Goal: Book appointment/travel/reservation

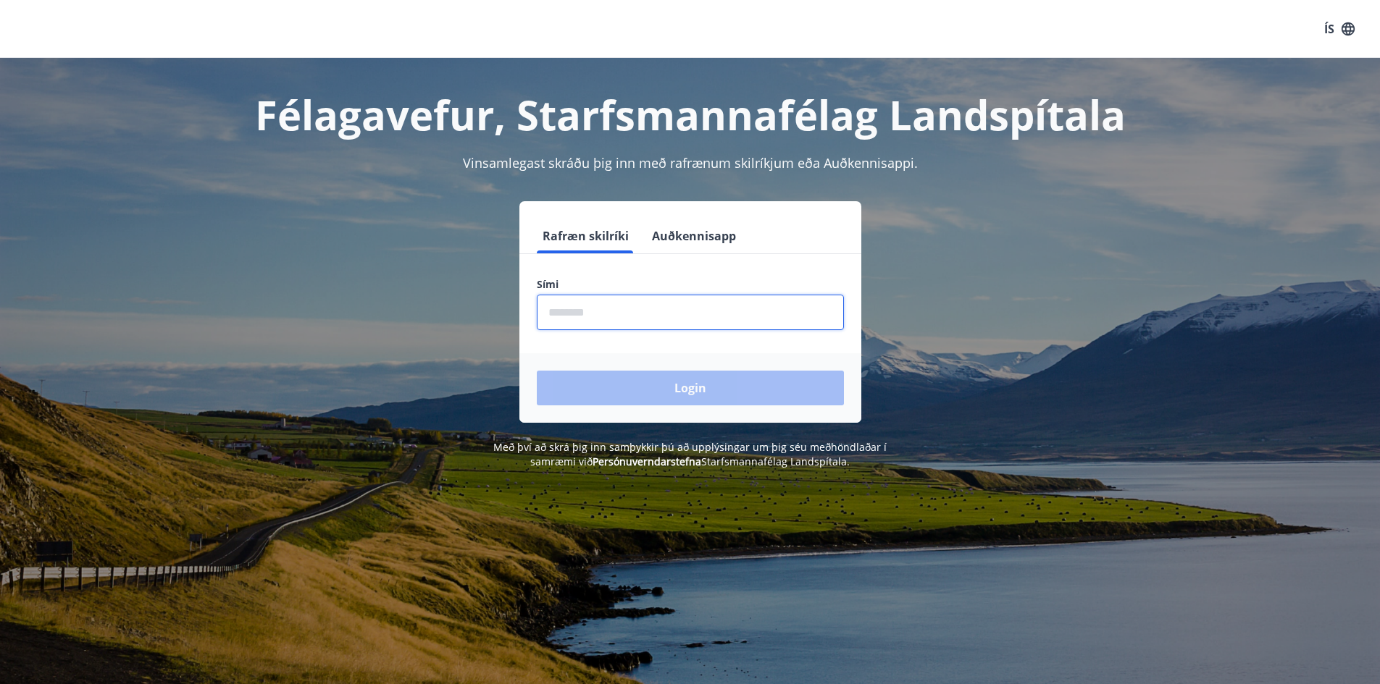
click at [648, 314] on input "phone" at bounding box center [690, 312] width 307 height 35
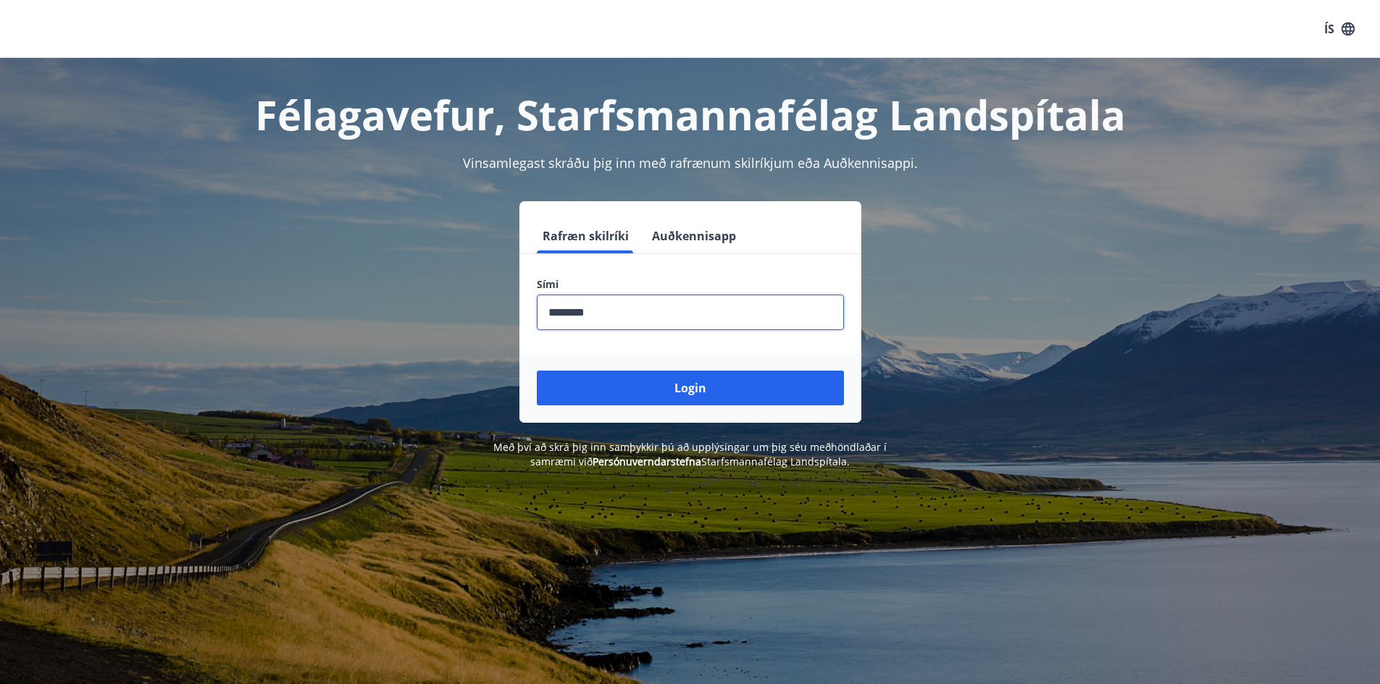
type input "********"
click at [537, 371] on button "Login" at bounding box center [690, 388] width 307 height 35
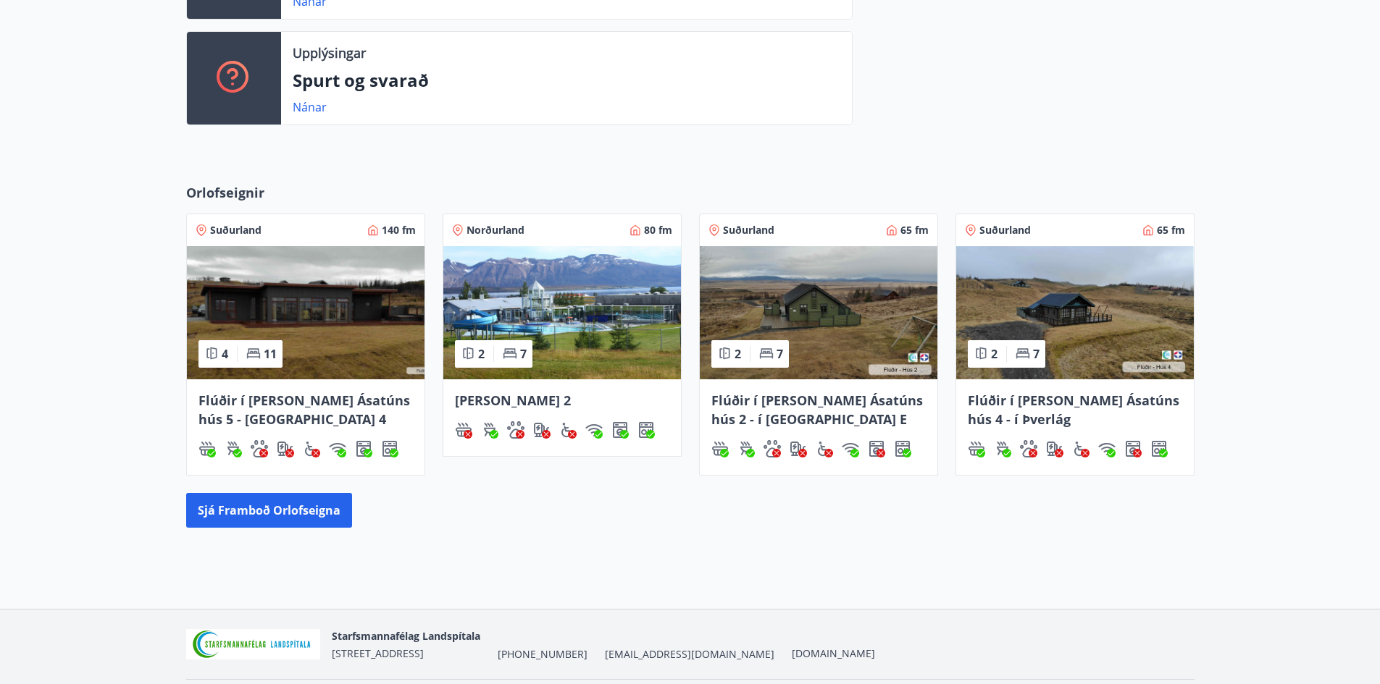
scroll to position [507, 0]
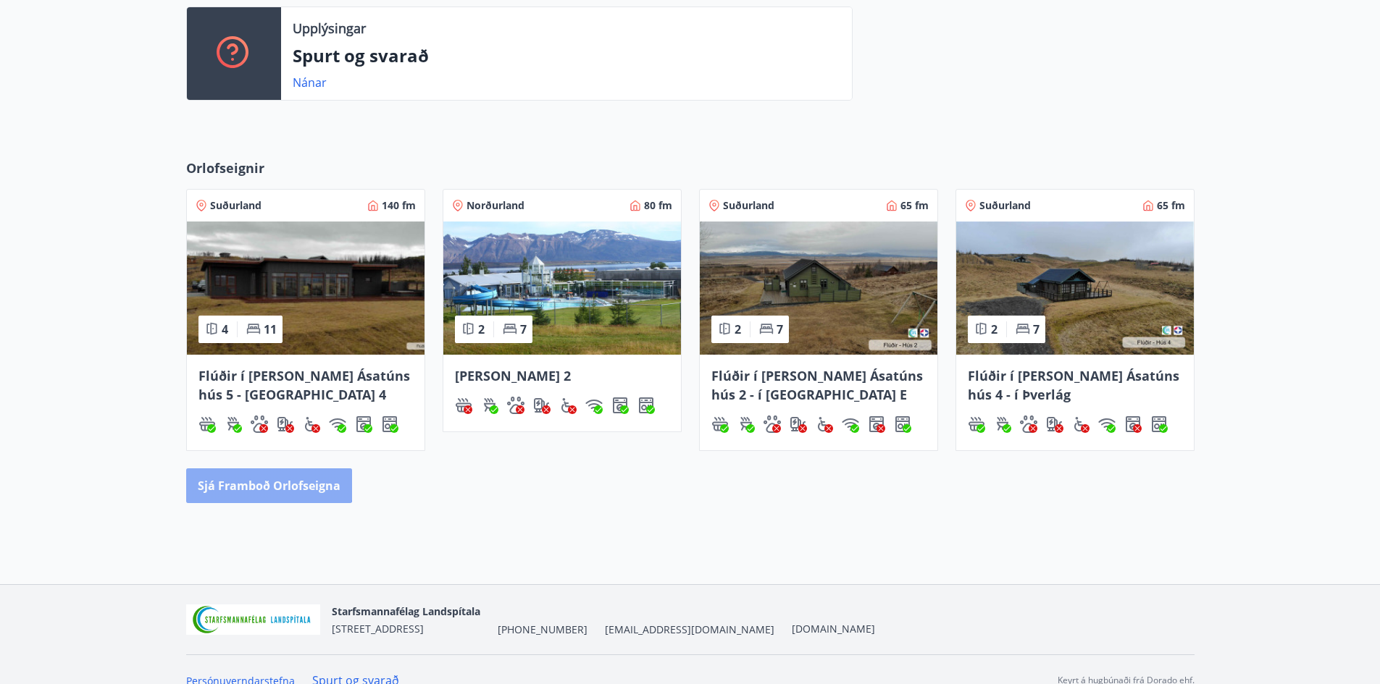
click at [263, 484] on button "Sjá framboð orlofseigna" at bounding box center [269, 486] width 166 height 35
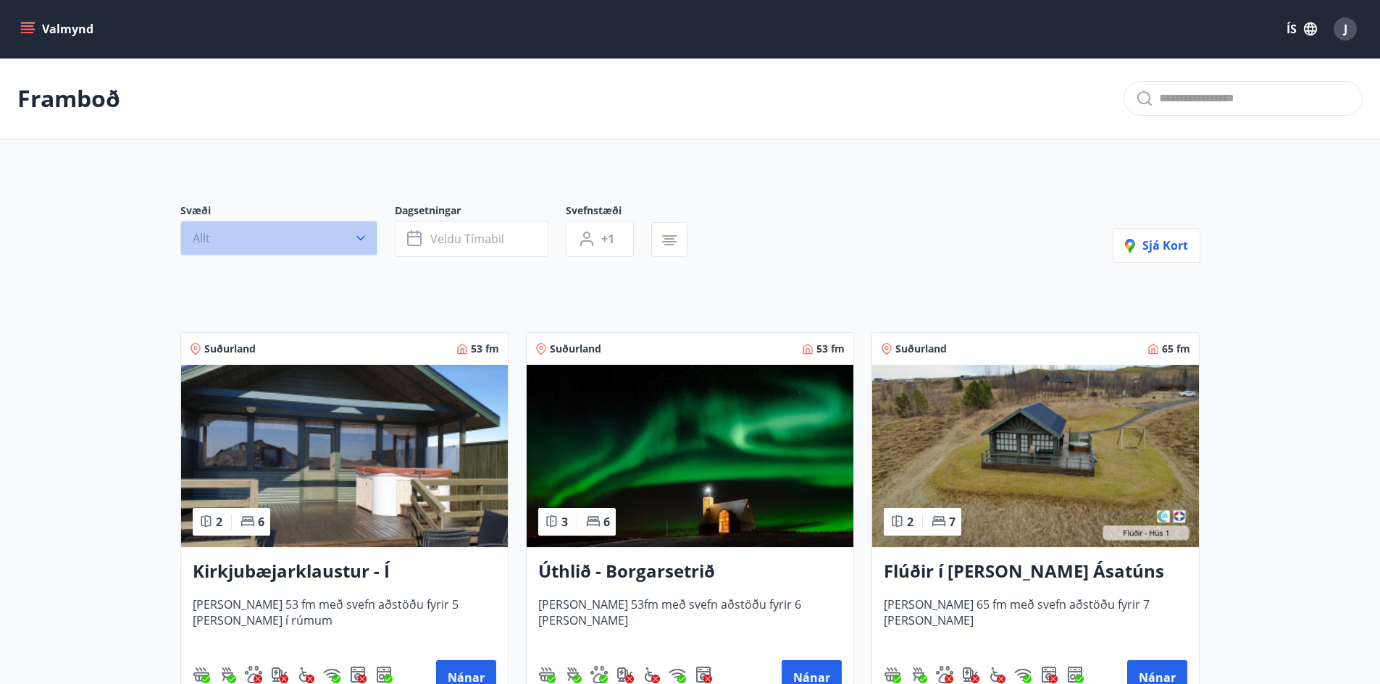
click at [366, 237] on icon "button" at bounding box center [360, 238] width 14 height 14
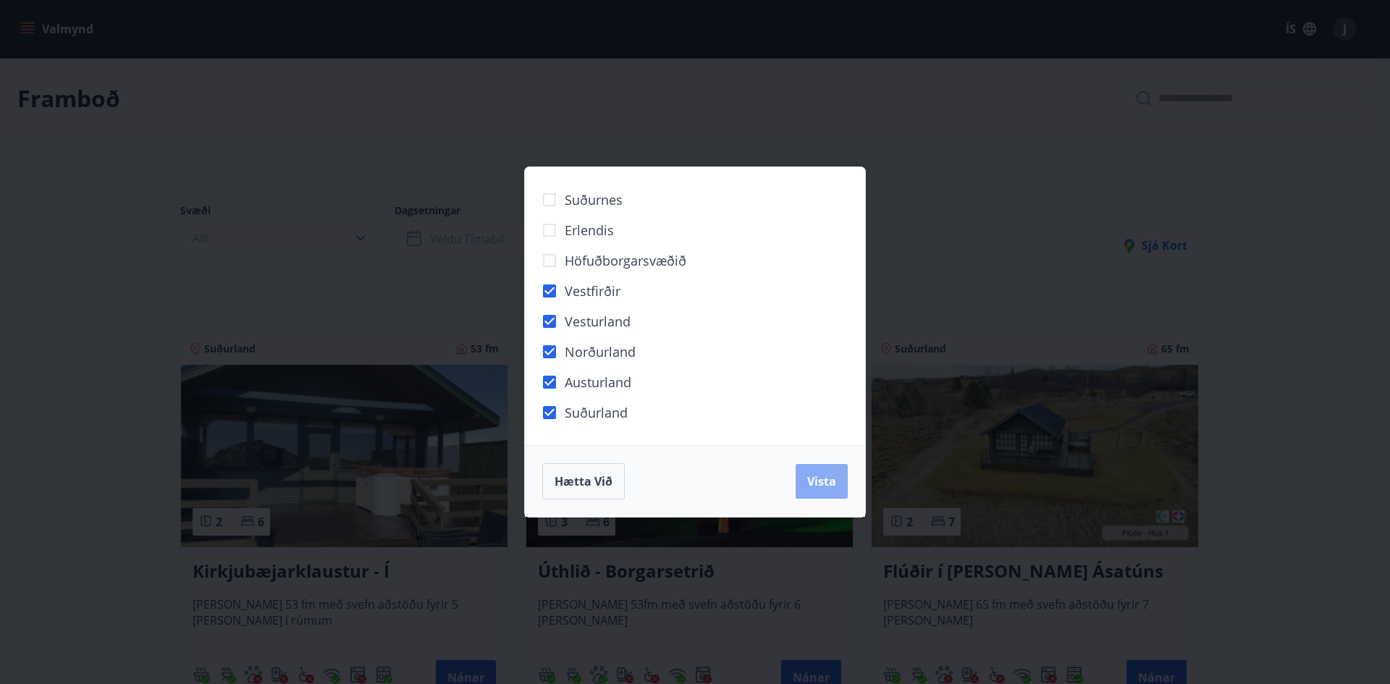
click at [829, 481] on span "Vista" at bounding box center [821, 482] width 29 height 16
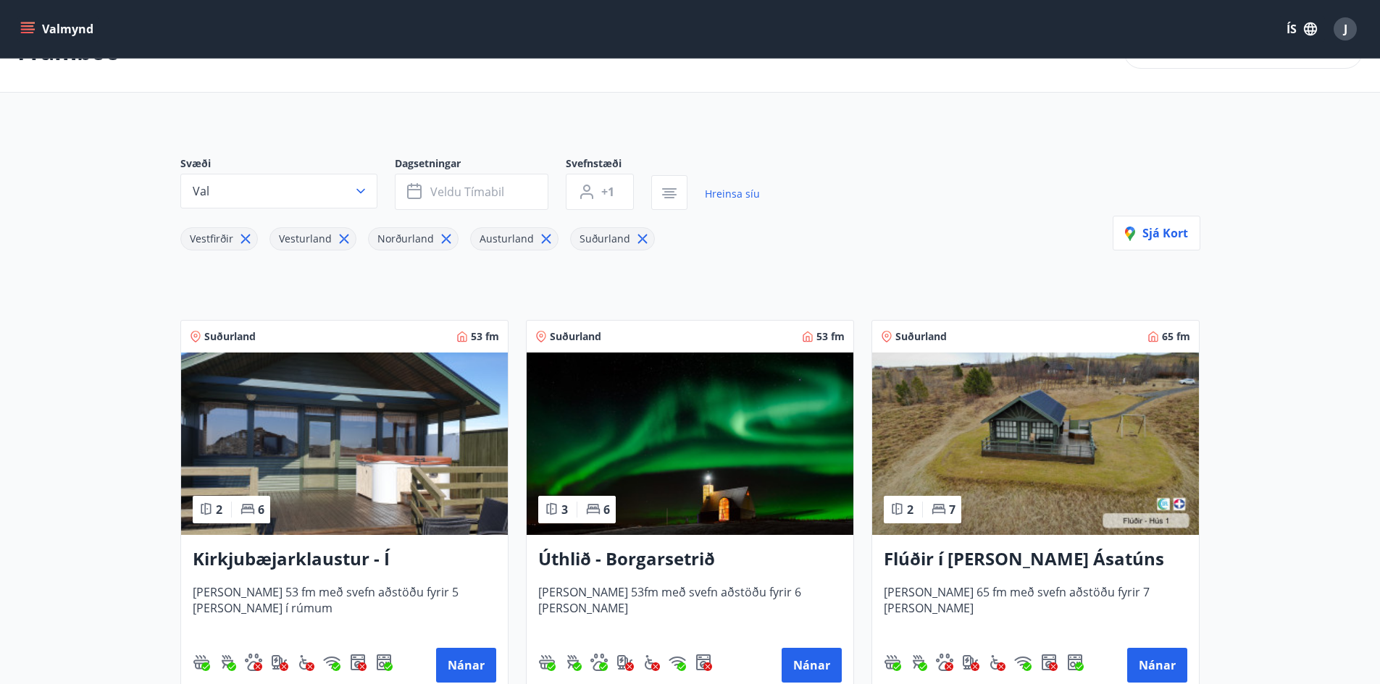
scroll to position [72, 0]
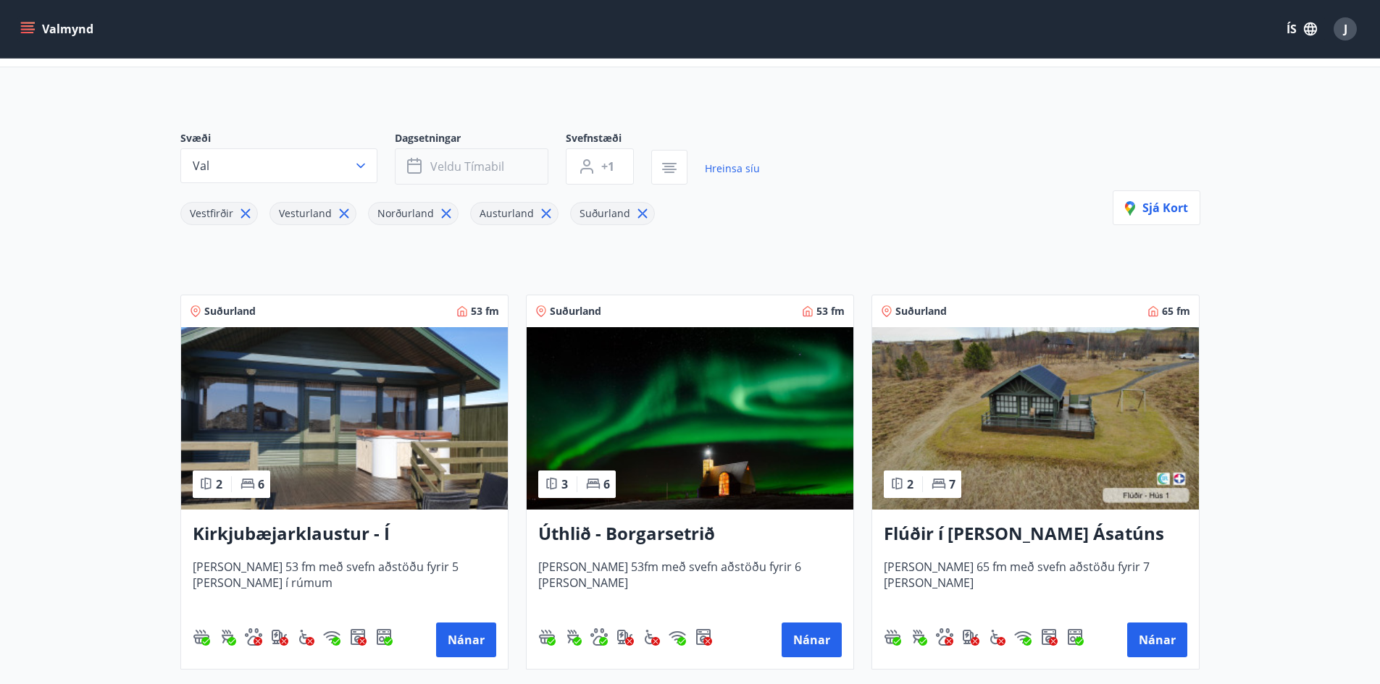
click at [448, 167] on span "Veldu tímabil" at bounding box center [467, 167] width 74 height 16
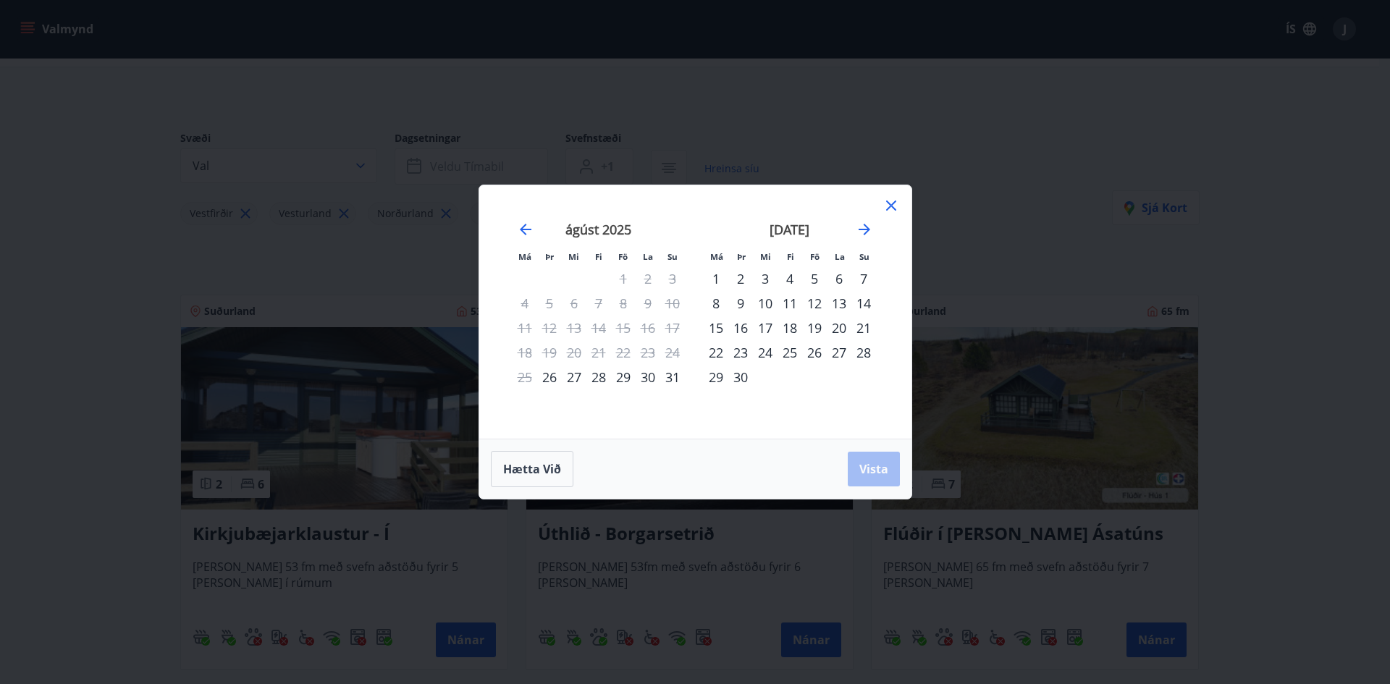
click at [884, 204] on icon at bounding box center [891, 205] width 17 height 17
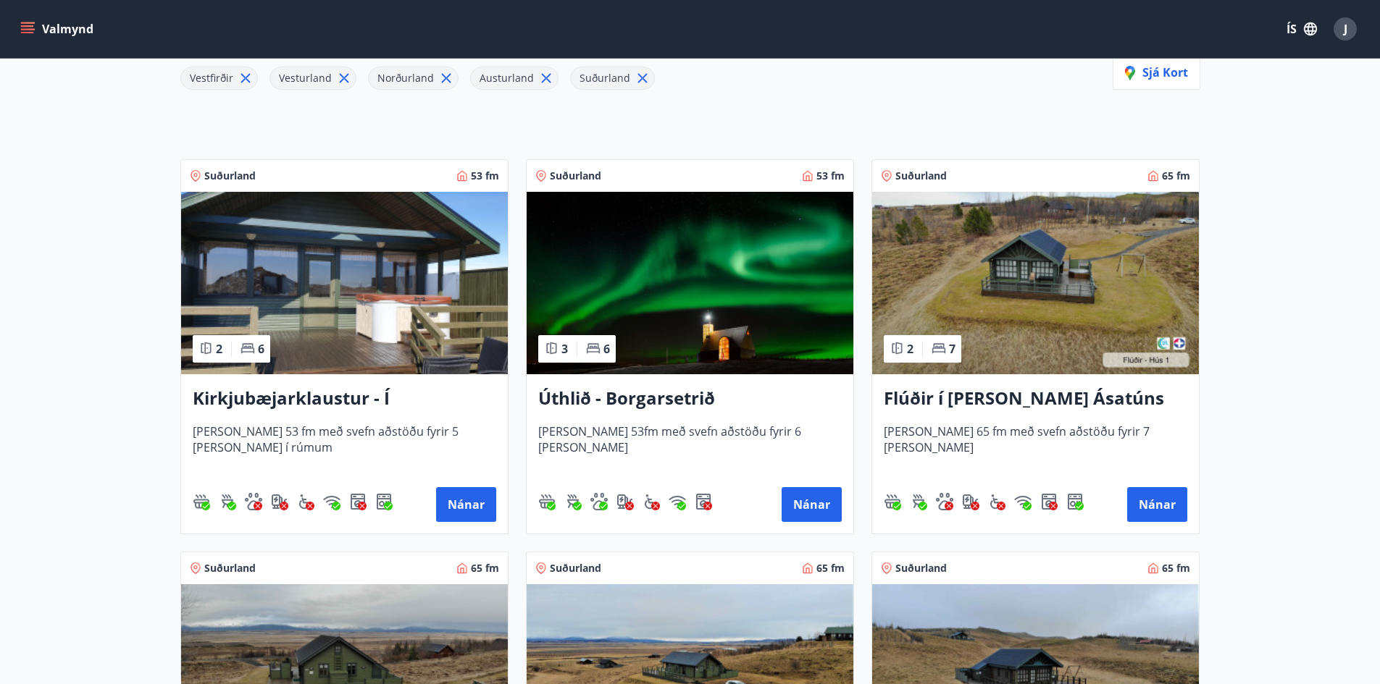
scroll to position [290, 0]
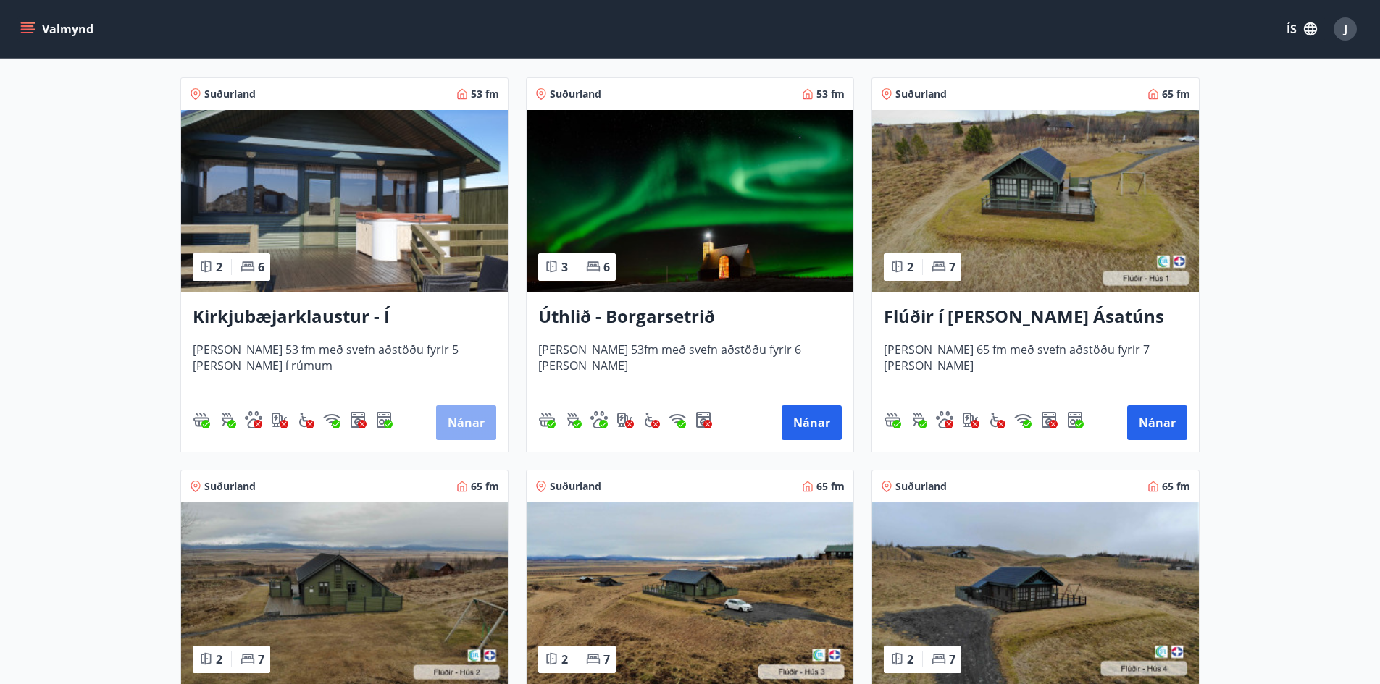
click at [470, 419] on button "Nánar" at bounding box center [466, 423] width 60 height 35
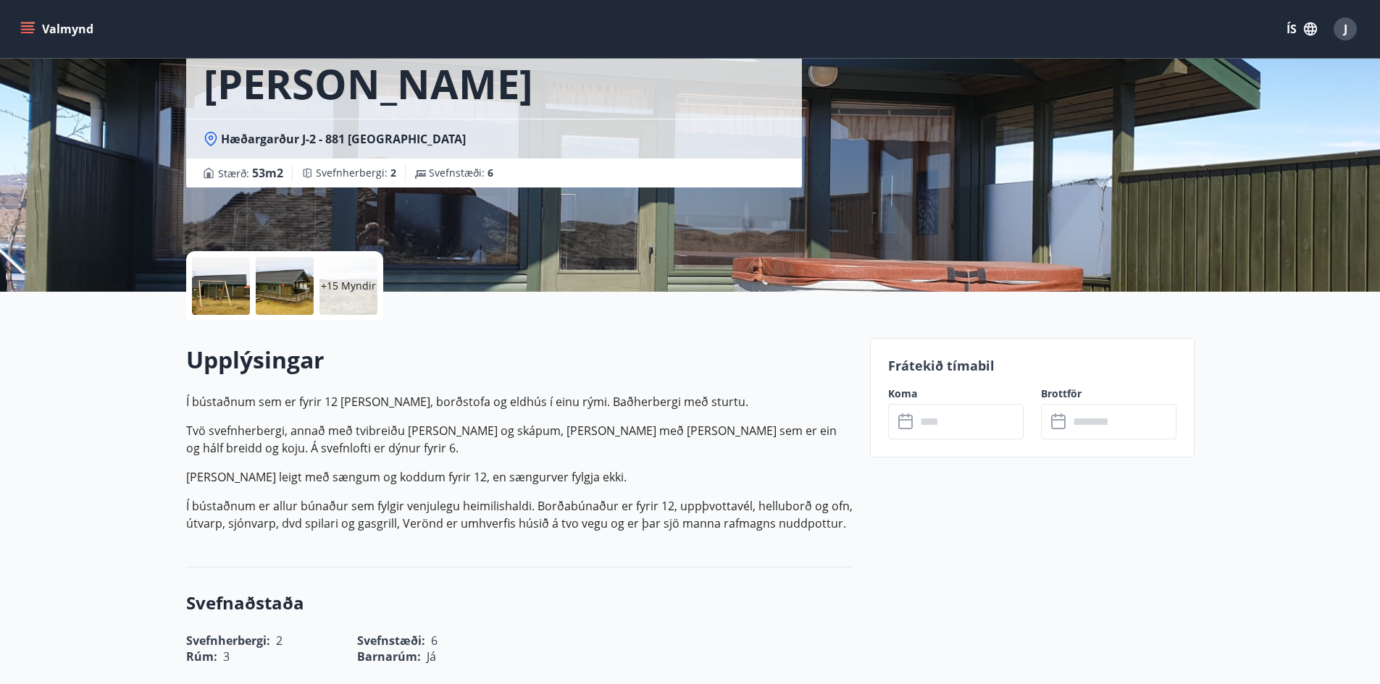
scroll to position [290, 0]
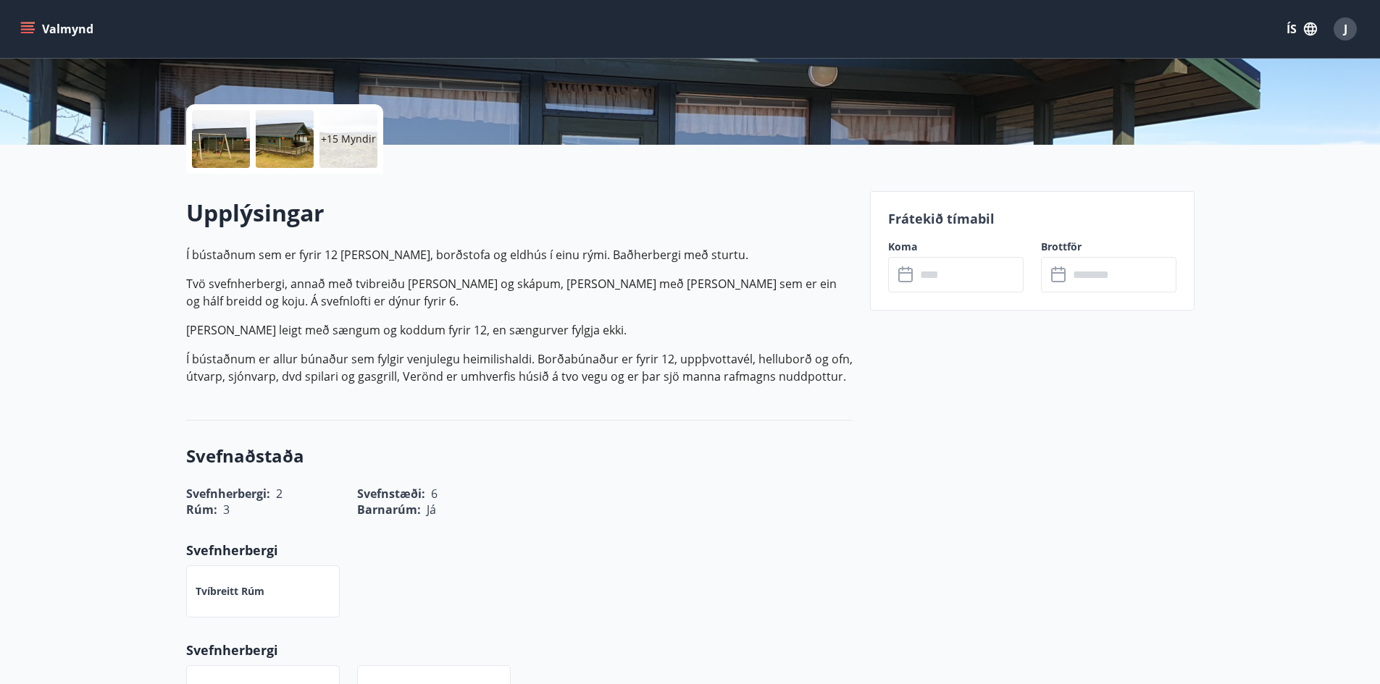
click at [907, 273] on icon at bounding box center [905, 272] width 14 height 1
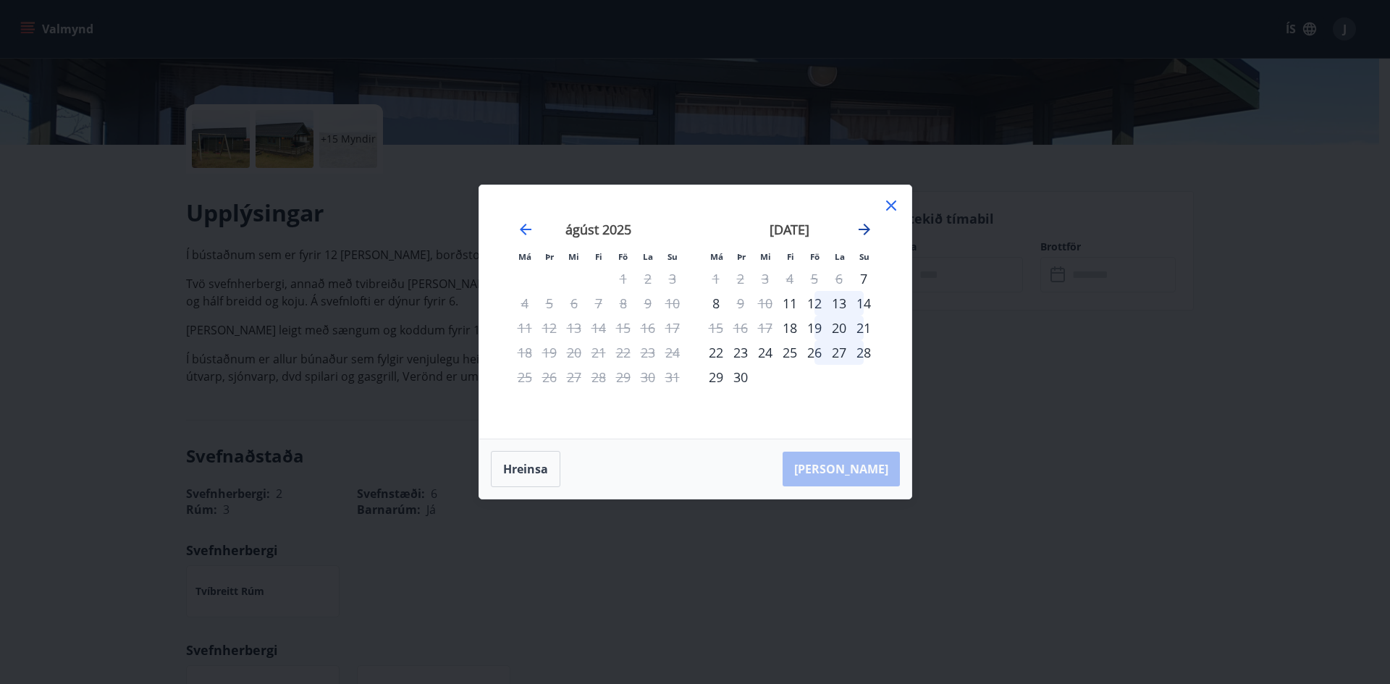
click at [868, 228] on icon "Move forward to switch to the next month." at bounding box center [865, 230] width 12 height 12
click at [866, 228] on icon "Move forward to switch to the next month." at bounding box center [864, 229] width 17 height 17
click at [898, 205] on icon at bounding box center [891, 205] width 17 height 17
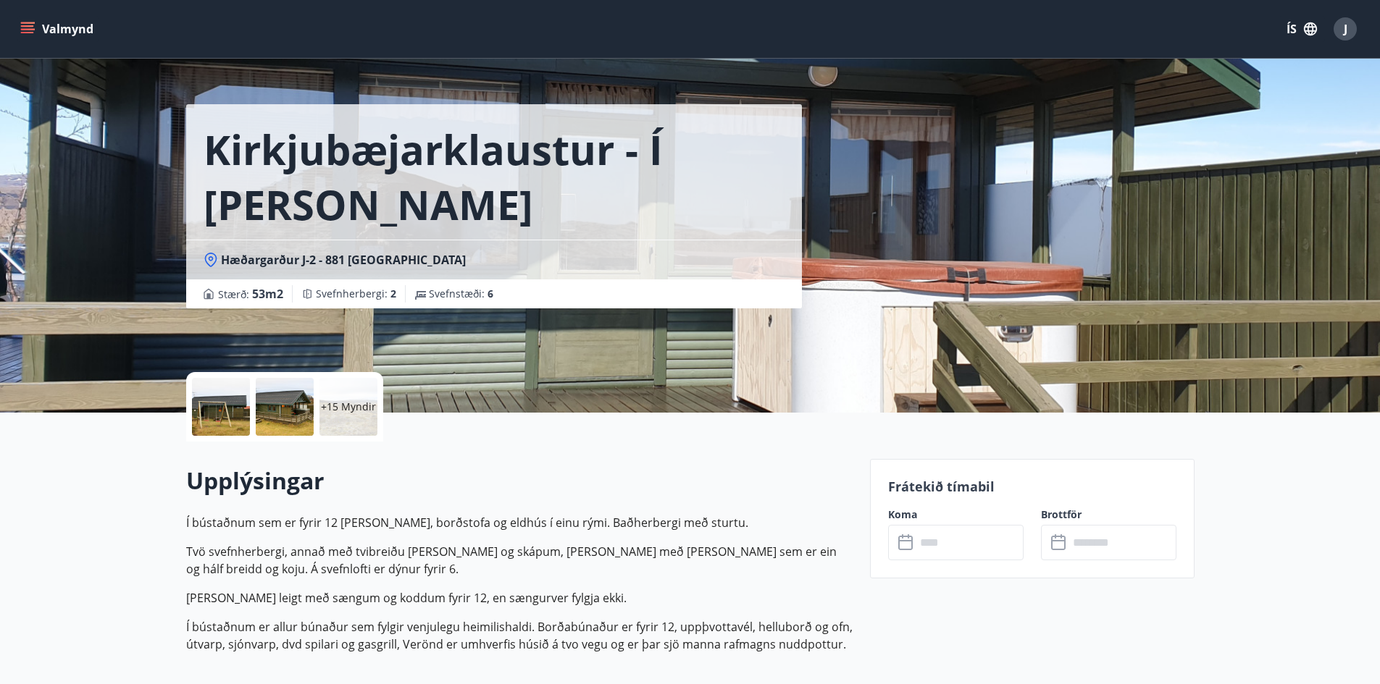
scroll to position [0, 0]
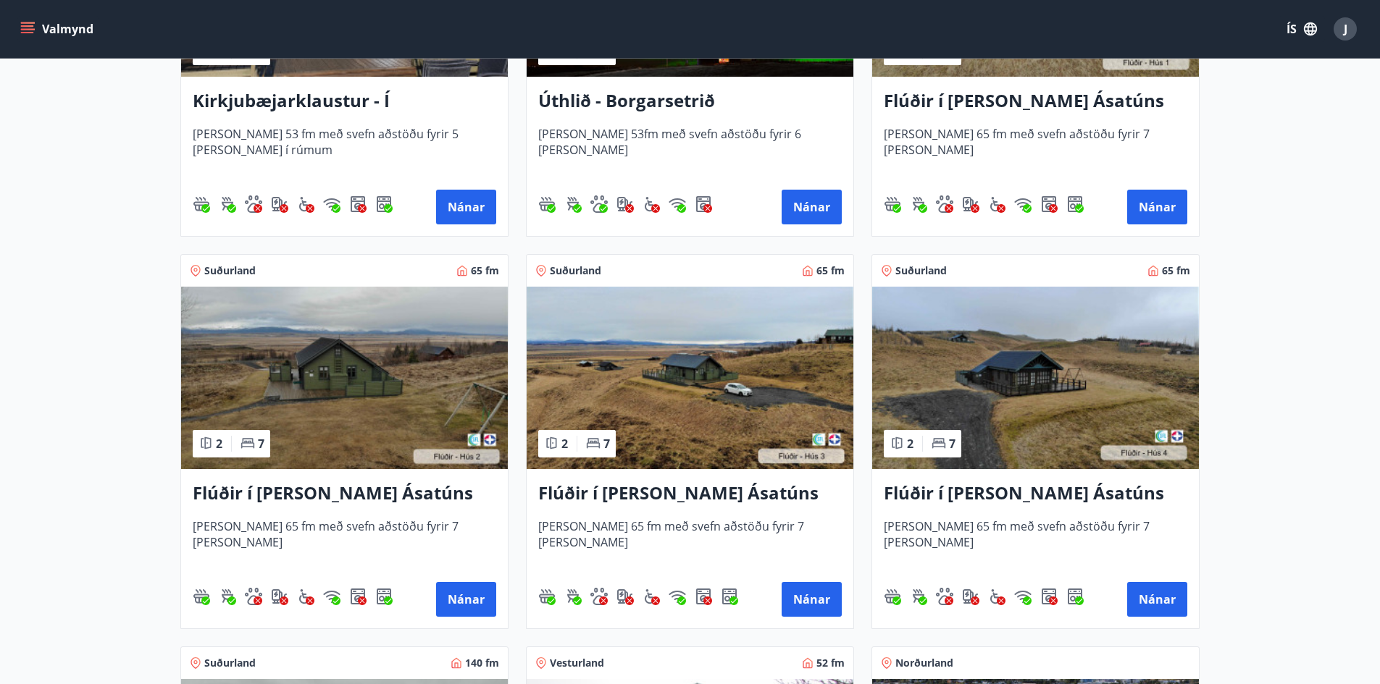
scroll to position [507, 0]
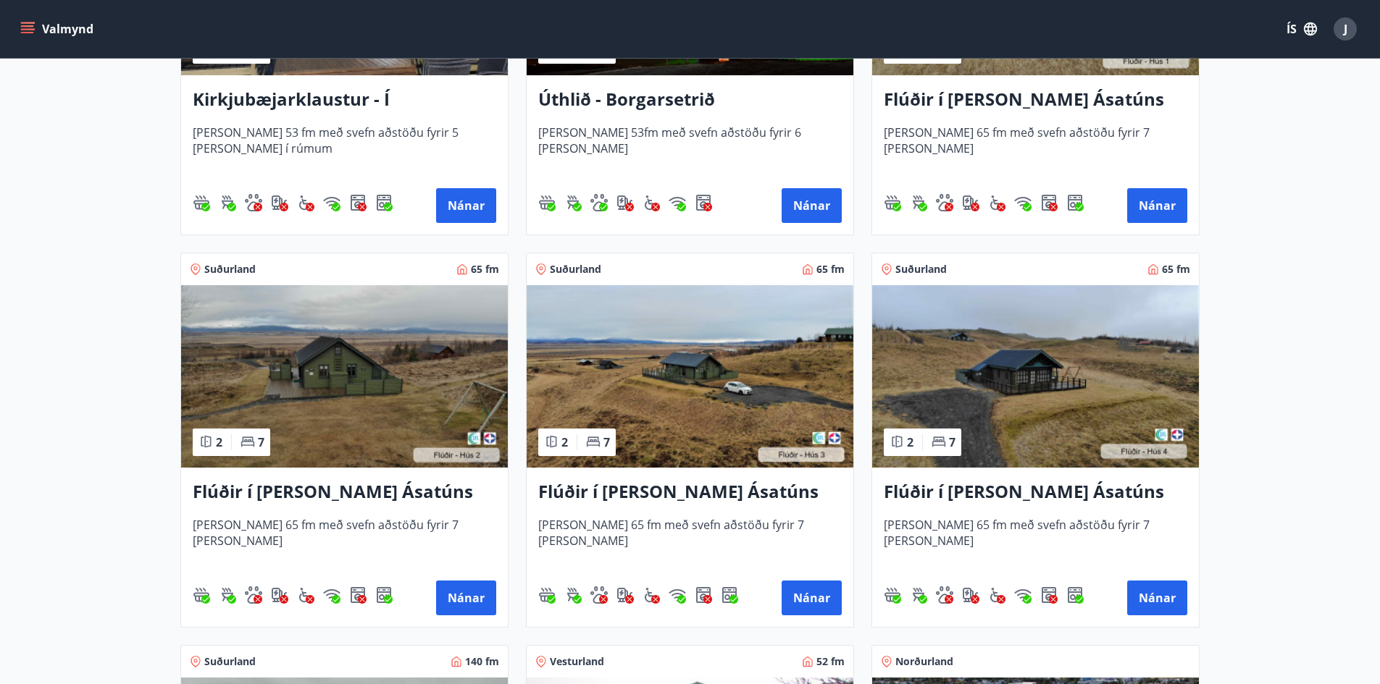
click at [369, 494] on h3 "Flúðir í landi Ásatúns hús 2 - í Stórheiði E" at bounding box center [344, 492] width 303 height 26
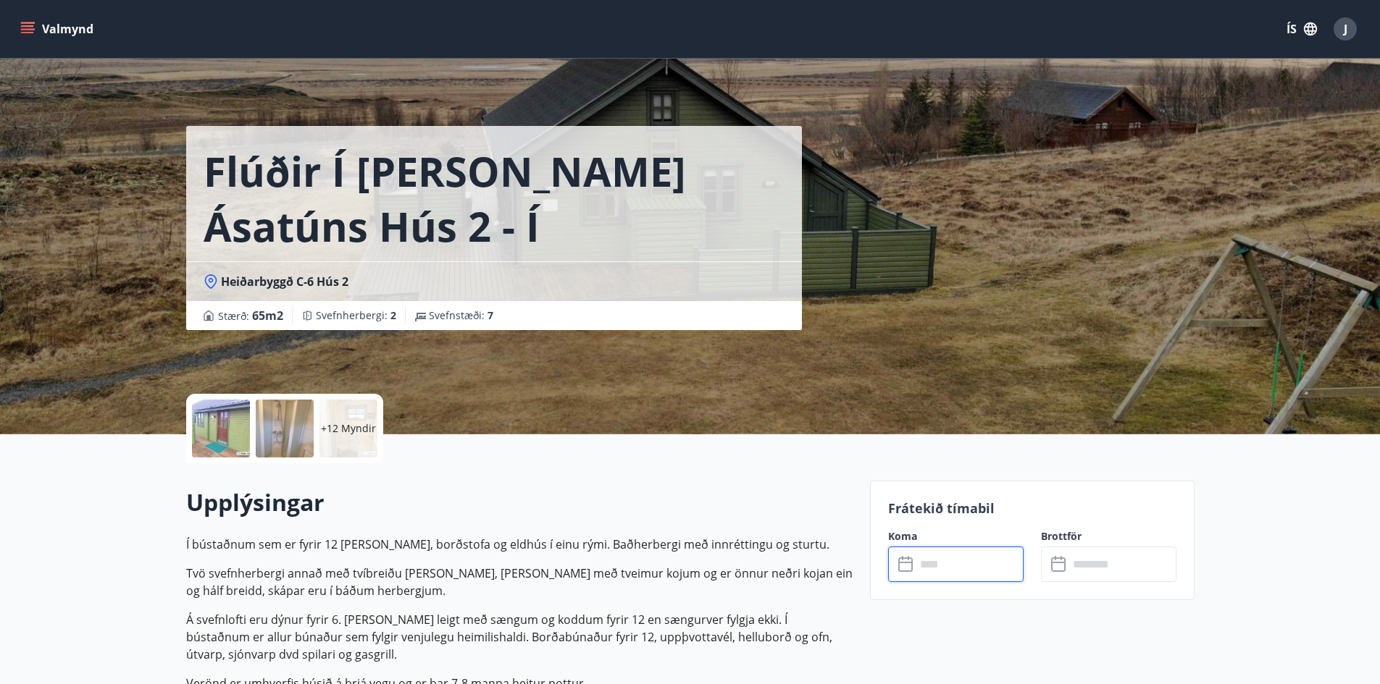
click at [918, 557] on input "text" at bounding box center [969, 564] width 108 height 35
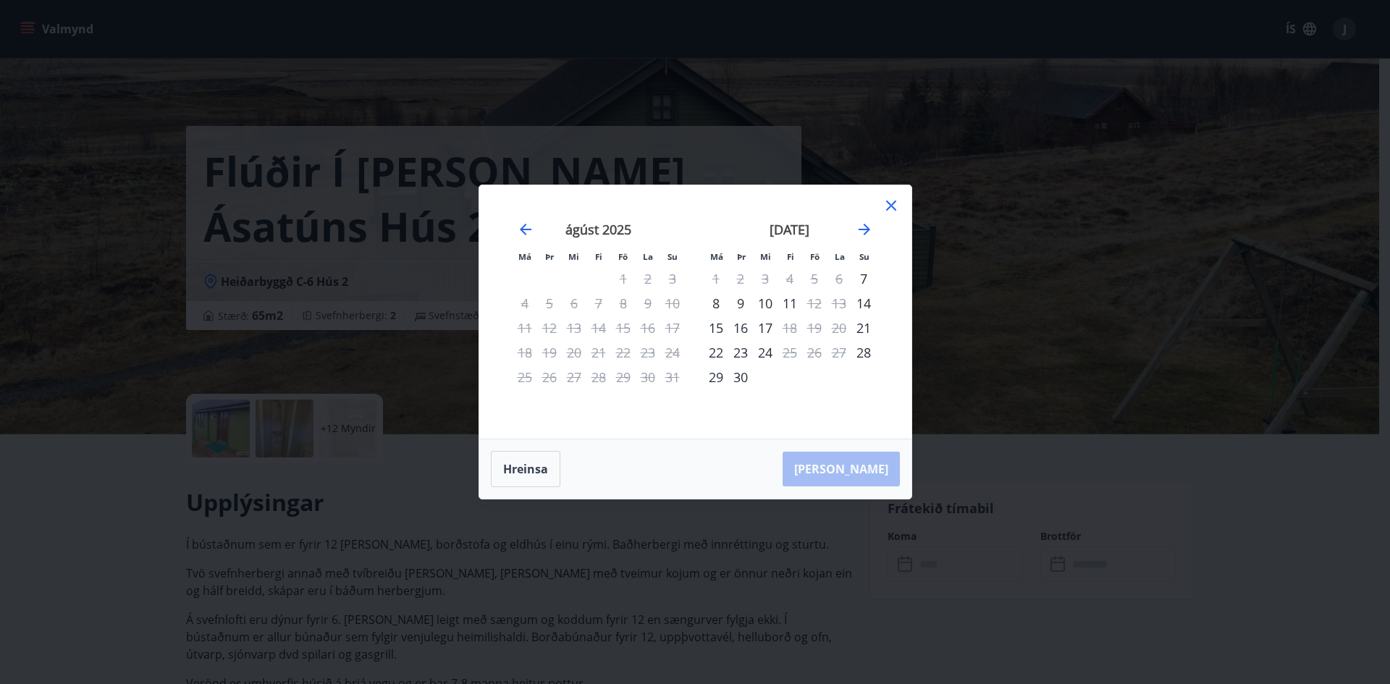
click at [890, 205] on icon at bounding box center [891, 206] width 10 height 10
